Goal: Communication & Community: Answer question/provide support

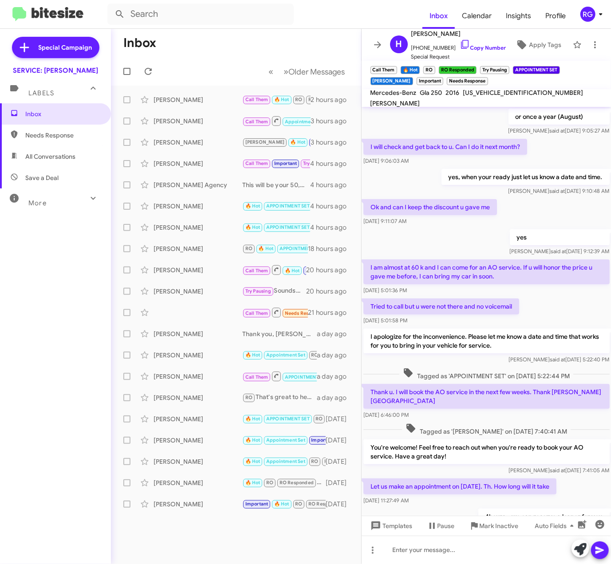
scroll to position [238, 0]
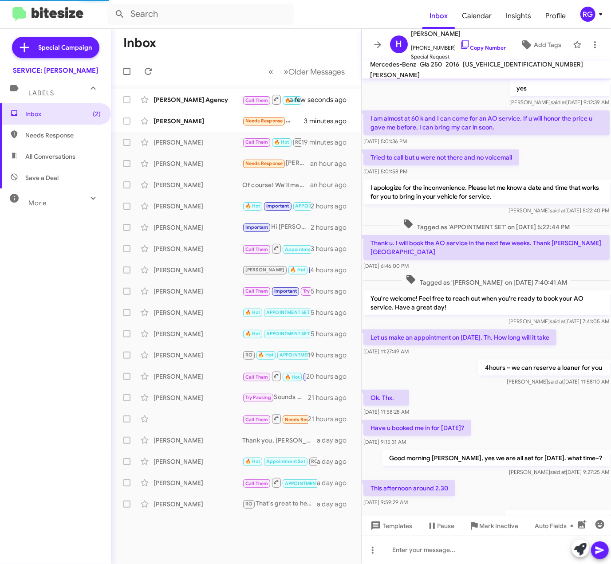
scroll to position [219, 0]
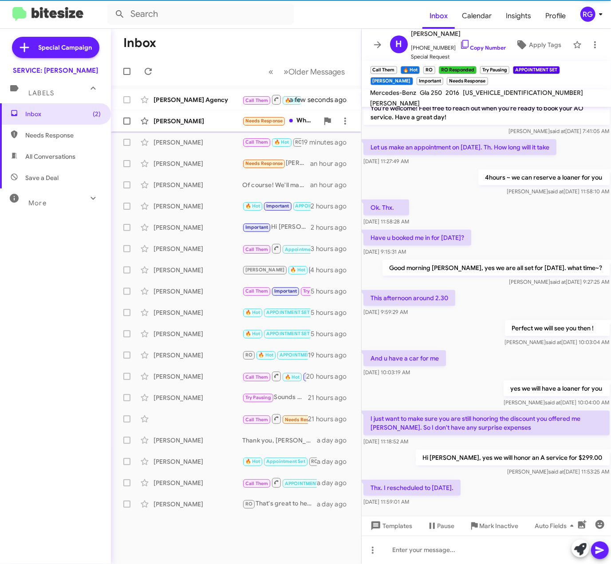
click at [235, 112] on span "[PERSON_NAME] Needs Response What would the B6 service total for my 2014 E550? …" at bounding box center [236, 120] width 250 height 21
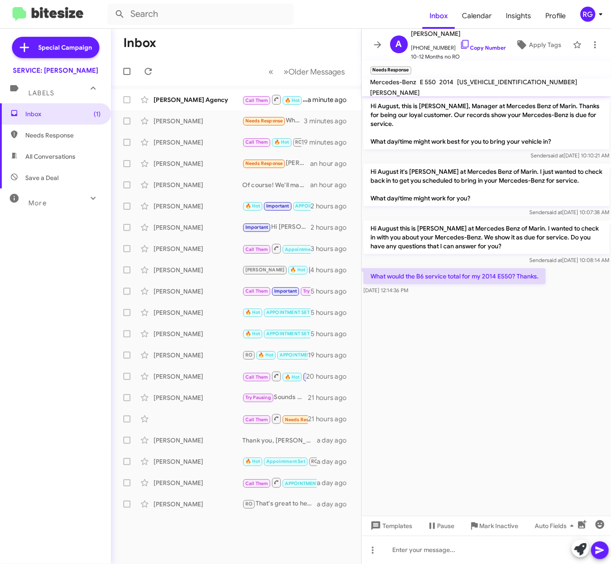
click at [498, 87] on div "[US_VEHICLE_IDENTIFICATION_NUMBER]" at bounding box center [517, 82] width 124 height 11
click at [498, 93] on mat-toolbar "Mercedes-Benz E 550 2014 [US_VEHICLE_IDENTIFICATION_NUMBER] [PERSON_NAME][GEOGR…" at bounding box center [486, 88] width 250 height 18
click at [499, 87] on div "[US_VEHICLE_IDENTIFICATION_NUMBER]" at bounding box center [517, 82] width 124 height 11
click at [501, 87] on div "[US_VEHICLE_IDENTIFICATION_NUMBER]" at bounding box center [517, 82] width 124 height 11
click at [503, 86] on span "[US_VEHICLE_IDENTIFICATION_NUMBER]" at bounding box center [517, 82] width 120 height 8
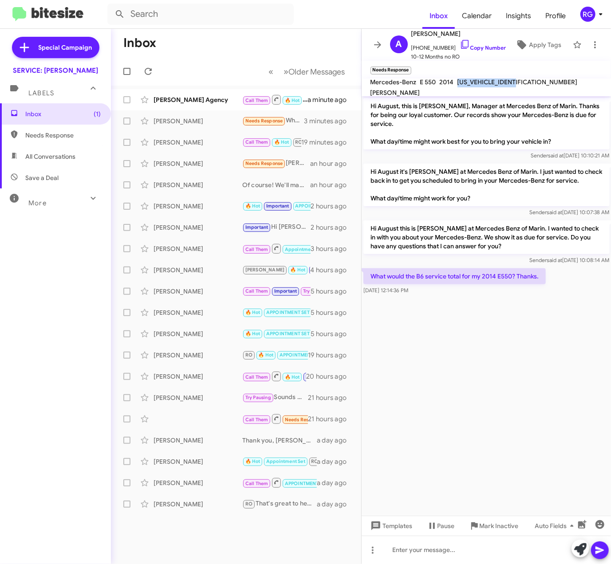
click at [503, 86] on span "[US_VEHICLE_IDENTIFICATION_NUMBER]" at bounding box center [517, 82] width 120 height 8
click at [502, 86] on span "[US_VEHICLE_IDENTIFICATION_NUMBER]" at bounding box center [517, 82] width 120 height 8
copy span "[US_VEHICLE_IDENTIFICATION_NUMBER]"
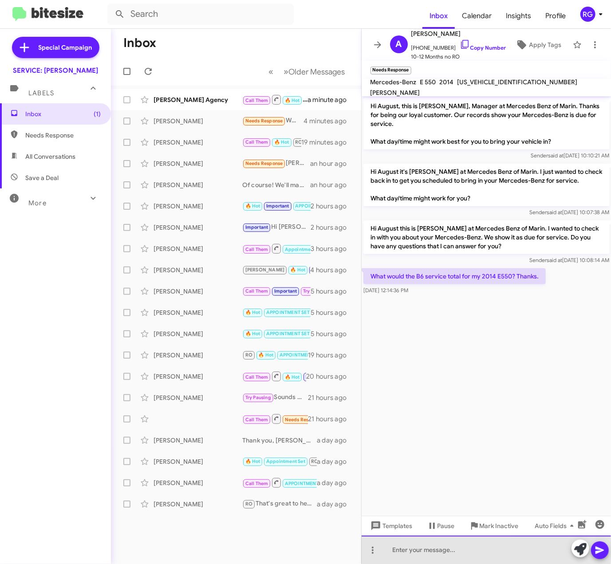
drag, startPoint x: 450, startPoint y: 550, endPoint x: 447, endPoint y: 560, distance: 9.7
click at [449, 551] on div at bounding box center [486, 550] width 250 height 28
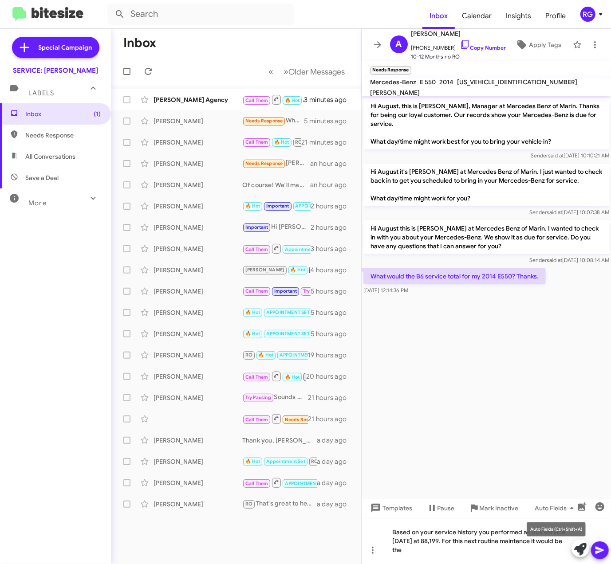
click at [522, 542] on mat-tooltip-component "Auto Fields (Ctrl+Shift+A)" at bounding box center [555, 529] width 71 height 27
drag, startPoint x: 527, startPoint y: 540, endPoint x: 520, endPoint y: 540, distance: 7.5
click at [520, 540] on mat-tooltip-component "Auto Fields (Ctrl+Shift+A)" at bounding box center [555, 529] width 71 height 27
drag, startPoint x: 520, startPoint y: 540, endPoint x: 531, endPoint y: 540, distance: 11.1
click at [527, 540] on mat-tooltip-component "Auto Fields (Ctrl+Shift+A)" at bounding box center [555, 529] width 71 height 27
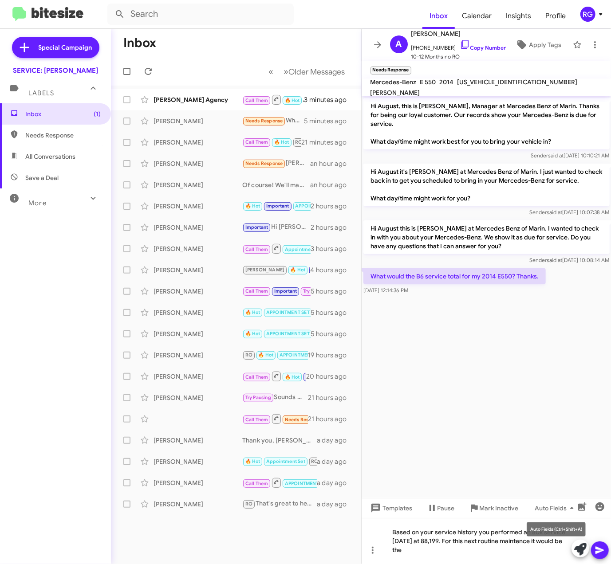
drag, startPoint x: 532, startPoint y: 539, endPoint x: 522, endPoint y: 538, distance: 10.7
click at [533, 539] on mat-tooltip-component "Auto Fields (Ctrl+Shift+A)" at bounding box center [555, 529] width 71 height 27
drag, startPoint x: 511, startPoint y: 542, endPoint x: 508, endPoint y: 524, distance: 18.0
click at [511, 538] on div "Based on your service history you performed an 80k service [DATE] at 88,199. Fo…" at bounding box center [486, 541] width 250 height 46
click at [468, 547] on div "Based on your service history you performed an 80k service [DATE] at 88,199. Fo…" at bounding box center [486, 541] width 250 height 46
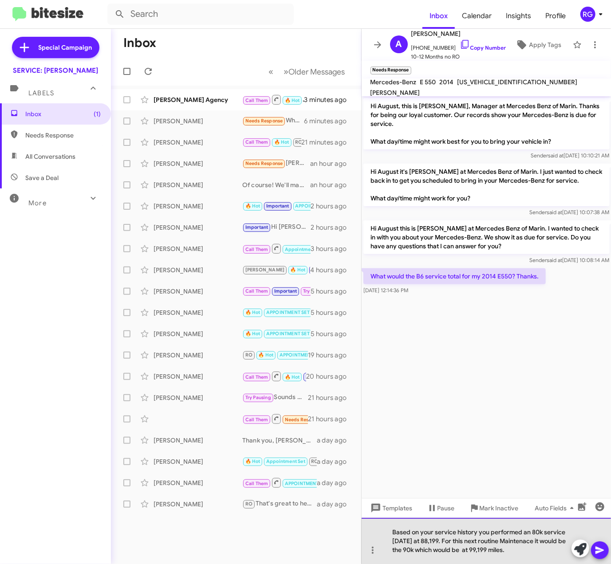
click at [514, 559] on div "Based on your service history you performed an 80k service [DATE] at 88,199. Fo…" at bounding box center [486, 541] width 250 height 46
click at [515, 561] on div "Based on your service history you performed an 80k service [DATE] at 88,199. Fo…" at bounding box center [486, 541] width 250 height 46
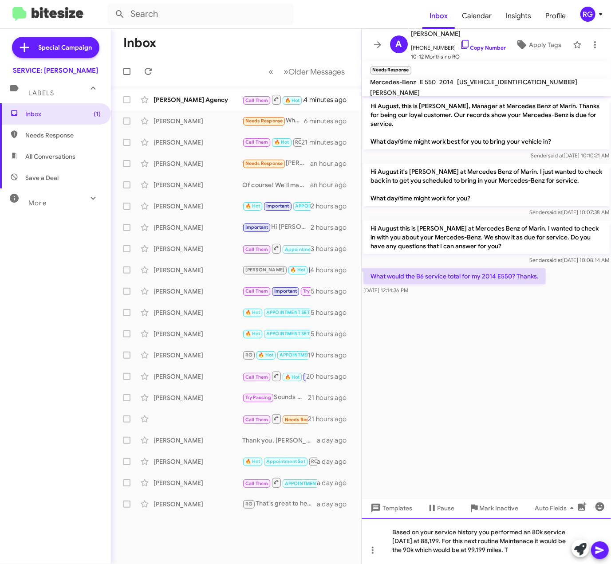
click at [527, 554] on div "Based on your service history you performed an 80k service [DATE] at 88,199. Fo…" at bounding box center [486, 541] width 250 height 46
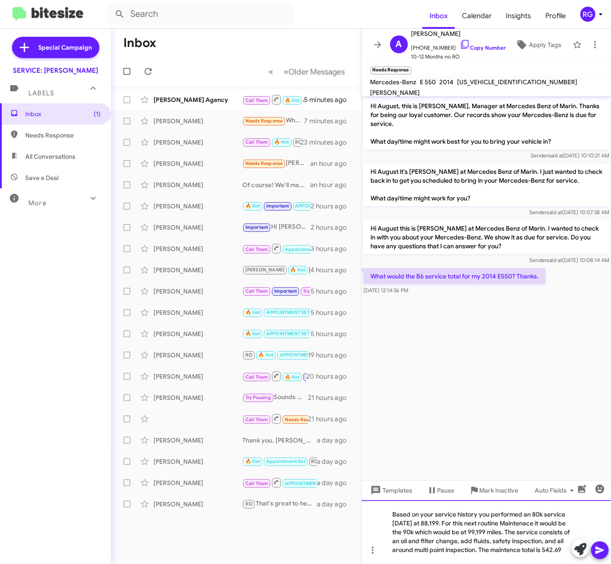
click at [446, 551] on div "Based on your service history you performed an 80k service [DATE] at 88,199. Fo…" at bounding box center [486, 532] width 250 height 64
click at [484, 554] on div "Based on your service history you performed an 80k service [DATE] at 88,199. Fo…" at bounding box center [486, 532] width 250 height 64
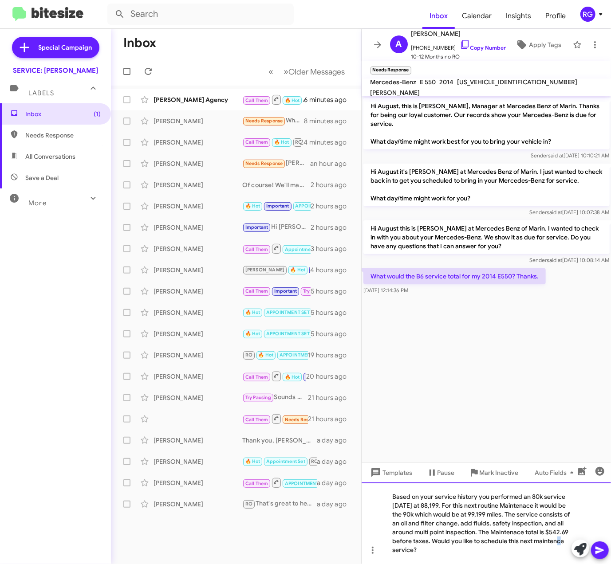
click at [466, 554] on div "Based on your service history you performed an 80k service [DATE] at 88,199. Fo…" at bounding box center [486, 524] width 250 height 82
click at [518, 556] on div "Based on your service history you performed an 80k service [DATE] at 88,199. Fo…" at bounding box center [486, 524] width 250 height 82
drag, startPoint x: 522, startPoint y: 545, endPoint x: 579, endPoint y: 517, distance: 63.5
click at [522, 545] on div "Based on your service history you performed an 80k service [DATE] at 88,199. Fo…" at bounding box center [486, 524] width 250 height 82
click at [598, 548] on icon at bounding box center [599, 551] width 8 height 8
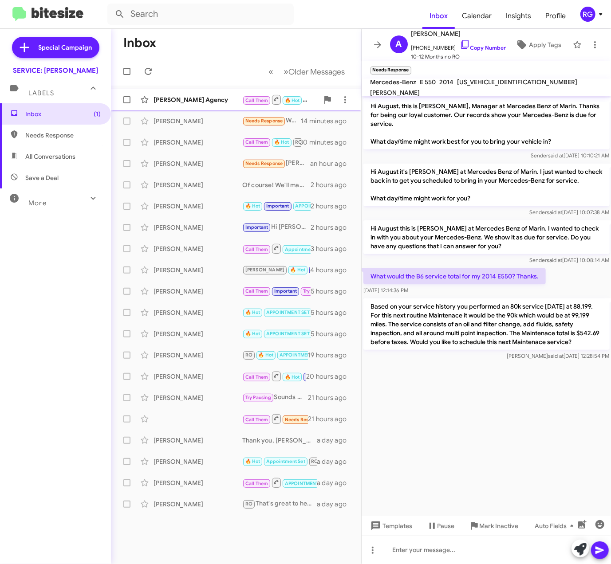
click at [190, 104] on div "[PERSON_NAME] Agency" at bounding box center [197, 99] width 89 height 9
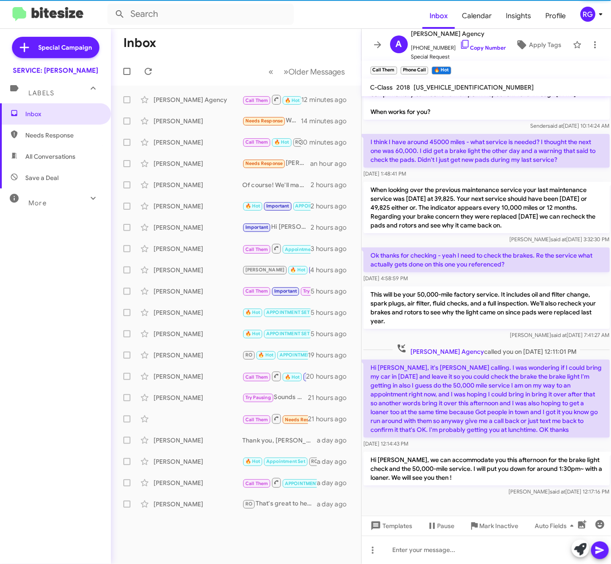
scroll to position [66, 0]
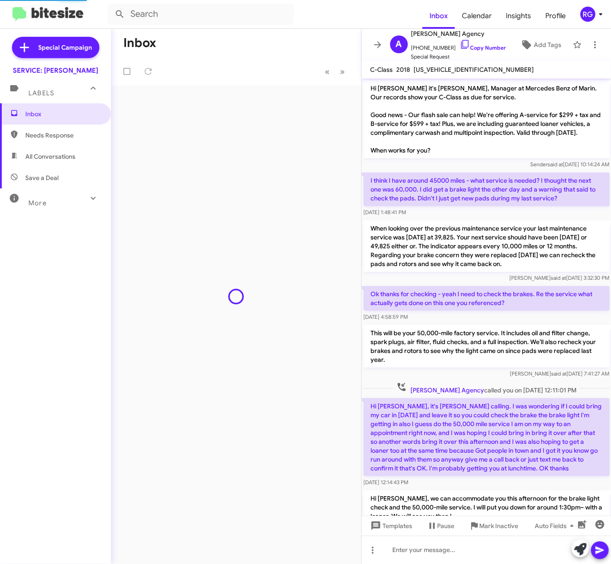
scroll to position [47, 0]
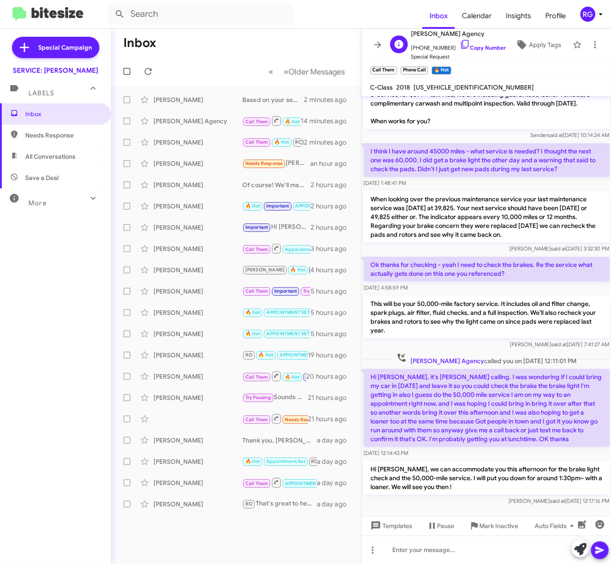
click at [513, 35] on div "A Arnowitz Agency +14152464750 Copy Number Special Request Apply Tags" at bounding box center [477, 44] width 182 height 33
drag, startPoint x: 436, startPoint y: 456, endPoint x: 437, endPoint y: 464, distance: 7.7
click at [437, 458] on div "Hi Omar, it's Burt Arnowitz calling. I was wondering if I could bring my car in…" at bounding box center [486, 413] width 246 height 89
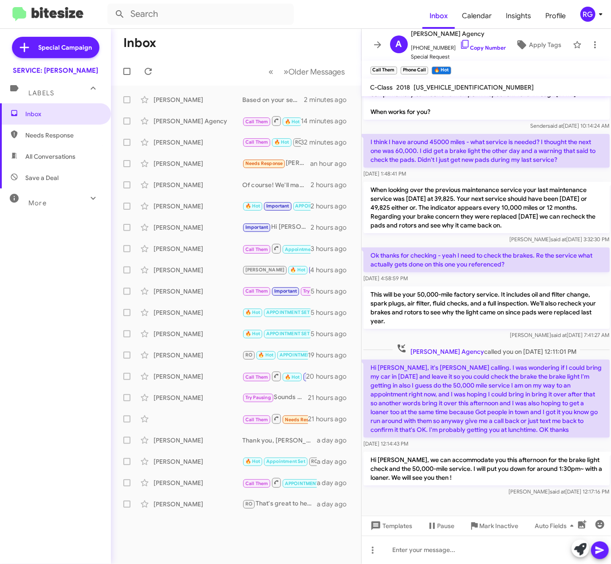
scroll to position [66, 0]
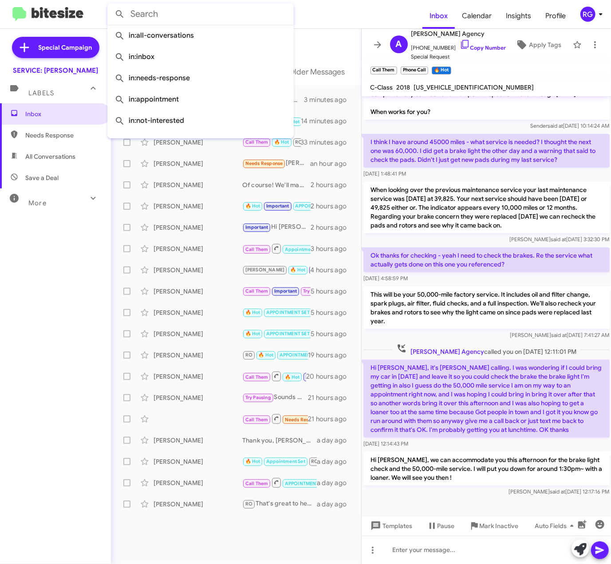
click at [275, 12] on input "text" at bounding box center [200, 14] width 186 height 21
drag, startPoint x: 331, startPoint y: 16, endPoint x: 273, endPoint y: 4, distance: 58.9
click at [331, 16] on form at bounding box center [264, 14] width 315 height 21
